Goal: Task Accomplishment & Management: Manage account settings

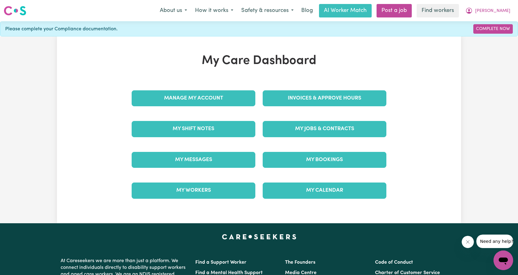
click at [299, 89] on div "Invoices & Approve Hours" at bounding box center [324, 98] width 131 height 31
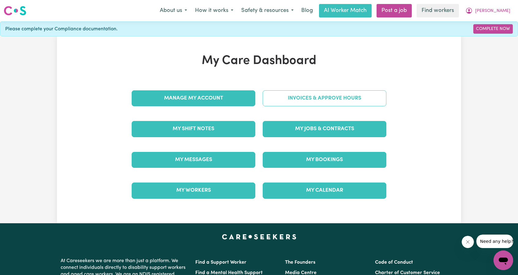
click at [301, 96] on link "Invoices & Approve Hours" at bounding box center [325, 98] width 124 height 16
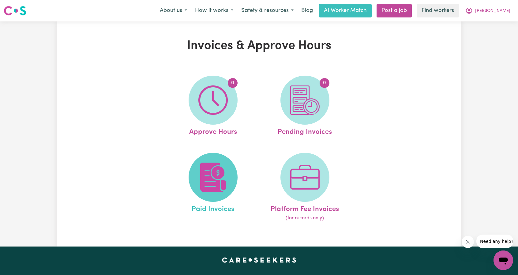
click at [192, 184] on span at bounding box center [213, 177] width 49 height 49
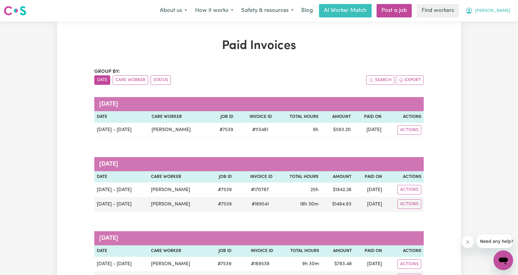
click at [512, 13] on button "[PERSON_NAME]" at bounding box center [488, 10] width 53 height 13
click at [487, 37] on link "Logout" at bounding box center [490, 35] width 48 height 12
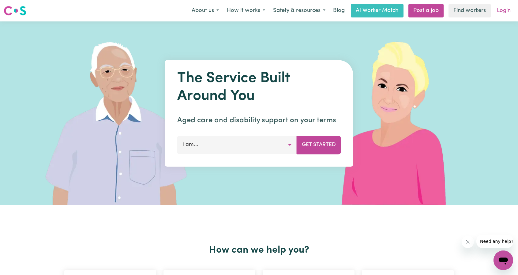
click at [498, 15] on link "Login" at bounding box center [504, 10] width 21 height 13
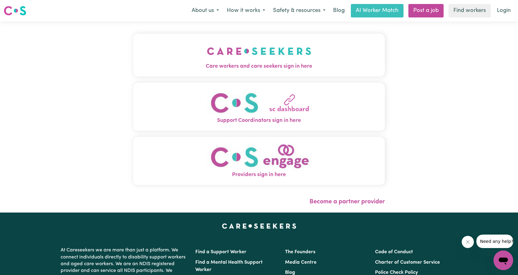
click at [256, 55] on img "Care workers and care seekers sign in here" at bounding box center [259, 51] width 104 height 23
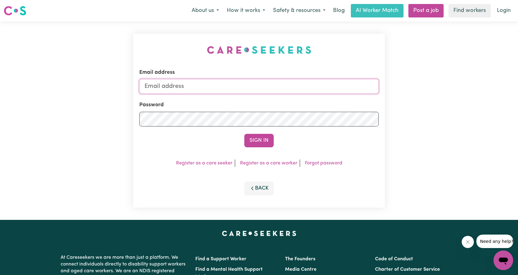
click at [275, 88] on input "Email address" at bounding box center [259, 86] width 240 height 15
drag, startPoint x: 178, startPoint y: 86, endPoint x: 202, endPoint y: 88, distance: 23.9
click at [202, 88] on input "[EMAIL_ADDRESS][PERSON_NAME][DOMAIN_NAME]" at bounding box center [259, 86] width 240 height 15
drag, startPoint x: 177, startPoint y: 86, endPoint x: 297, endPoint y: 90, distance: 119.6
click at [296, 90] on input "[EMAIL_ADDRESS][PERSON_NAME][DOMAIN_NAME]" at bounding box center [259, 86] width 240 height 15
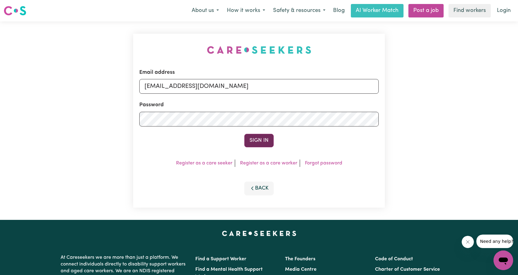
type input "[EMAIL_ADDRESS][DOMAIN_NAME]"
click at [253, 134] on button "Sign In" at bounding box center [258, 140] width 29 height 13
